Goal: Information Seeking & Learning: Find specific fact

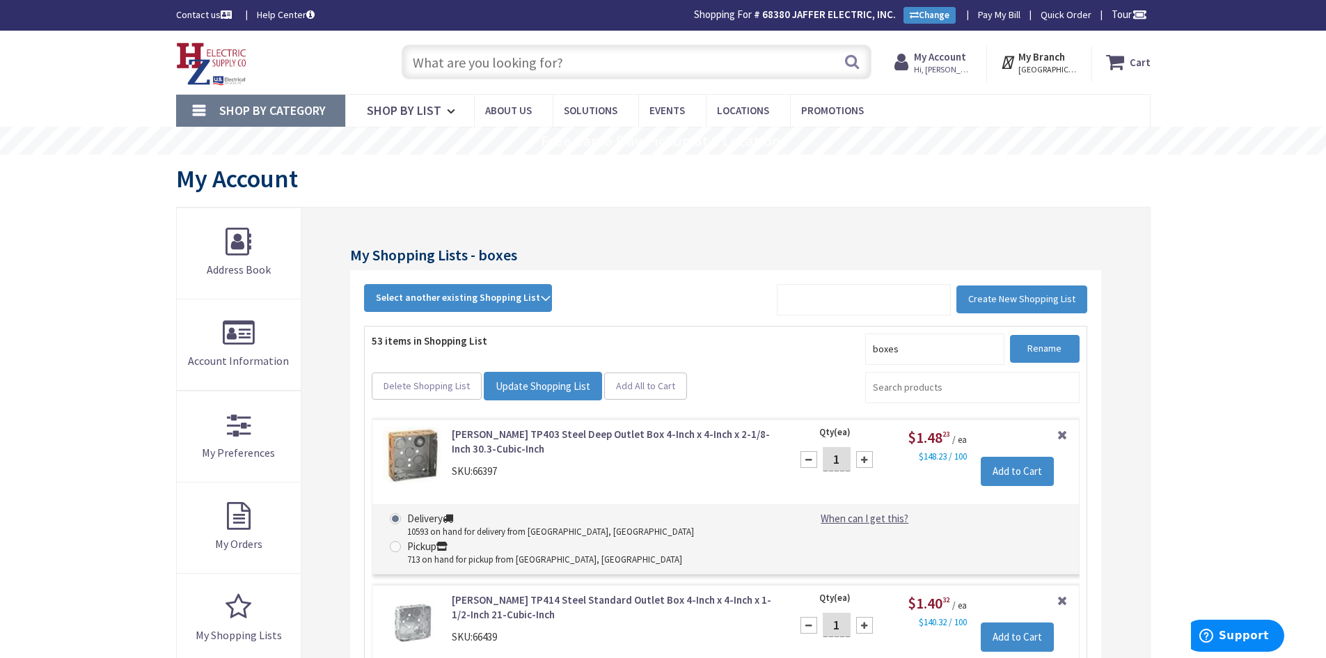
click at [478, 58] on input "text" at bounding box center [637, 62] width 470 height 35
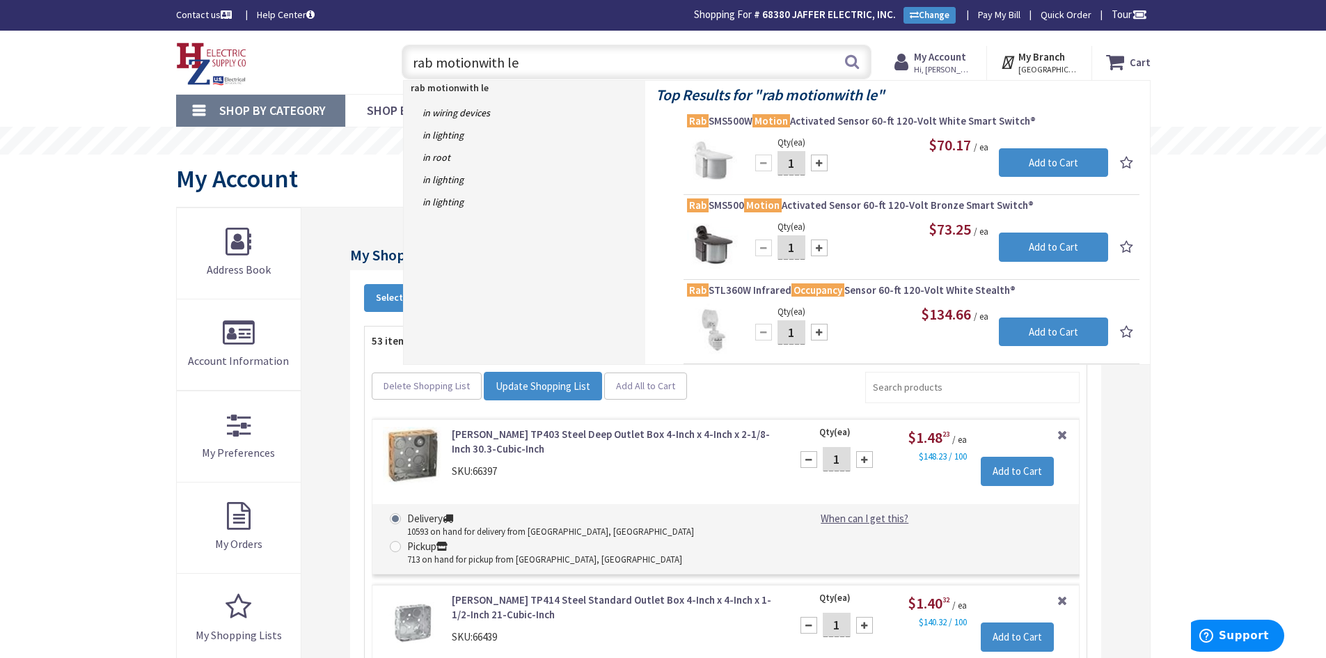
type input "rab motionwith led"
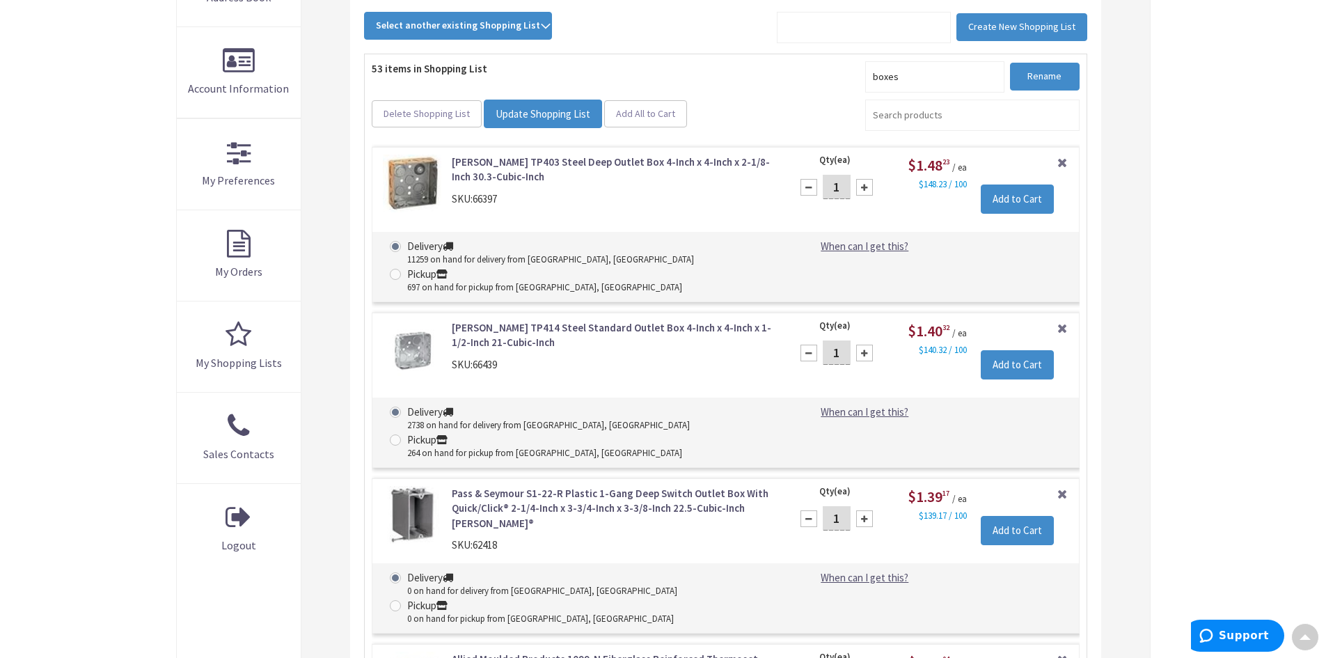
scroll to position [274, 0]
